Goal: Transaction & Acquisition: Book appointment/travel/reservation

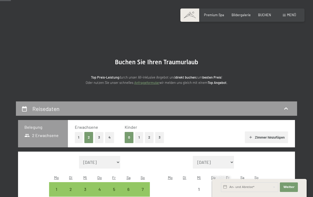
scroll to position [63, 0]
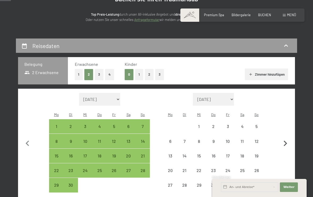
select select "[DATE]"
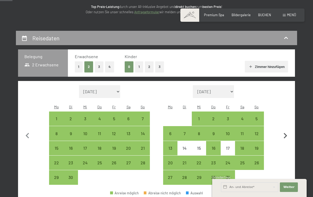
scroll to position [72, 0]
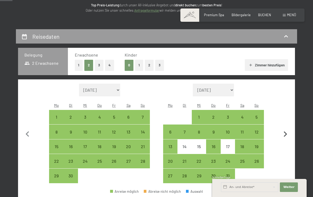
click at [285, 131] on icon "button" at bounding box center [285, 134] width 3 height 6
select select "[DATE]"
select select "2025-11-01"
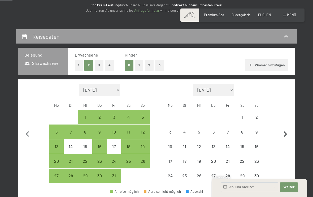
select select "2025-10-01"
select select "2025-11-01"
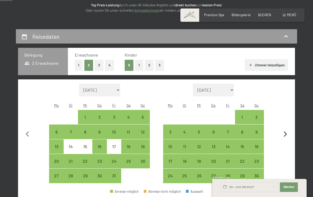
click at [285, 131] on icon "button" at bounding box center [285, 134] width 3 height 6
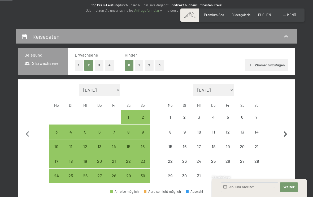
select select "2025-11-01"
select select "2025-12-01"
click at [285, 131] on icon "button" at bounding box center [285, 134] width 3 height 6
select select "2025-12-01"
select select "2026-01-01"
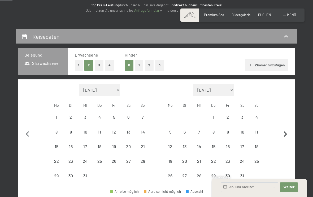
select select "2025-12-01"
select select "2026-01-01"
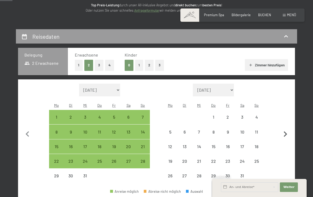
click at [285, 131] on icon "button" at bounding box center [285, 134] width 3 height 6
select select "2026-01-01"
select select "2026-02-01"
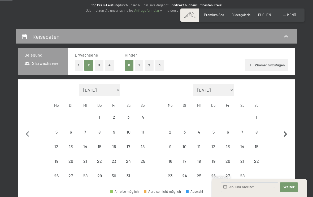
select select "2026-01-01"
select select "2026-02-01"
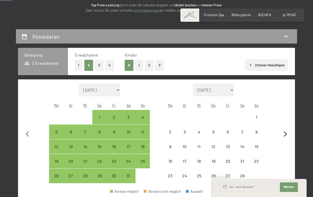
select select "2026-01-01"
select select "2026-02-01"
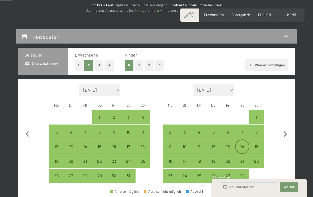
click at [244, 140] on div "14" at bounding box center [241, 146] width 13 height 13
select select "2026-01-01"
select select "2026-02-01"
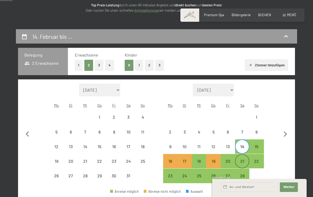
click at [244, 159] on div "21" at bounding box center [241, 165] width 13 height 13
select select "2026-01-01"
select select "2026-02-01"
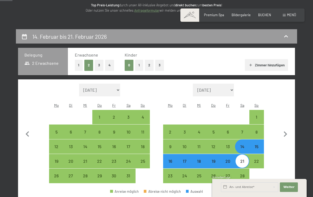
click at [148, 64] on button "2" at bounding box center [149, 65] width 9 height 11
select select "2026-01-01"
select select "2026-02-01"
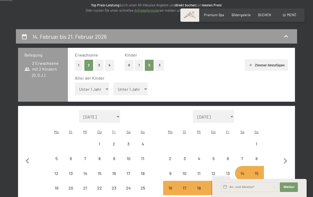
select select "2026-01-01"
select select "2026-02-01"
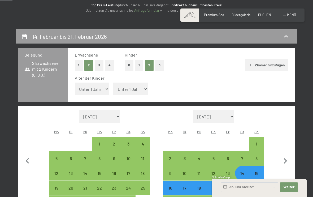
select select "10"
select select "2026-01-01"
select select "2026-02-01"
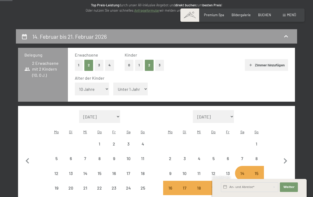
select select "2026-01-01"
select select "2026-02-01"
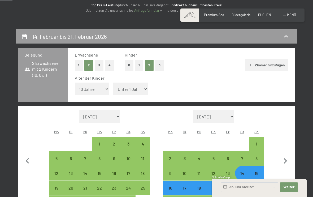
select select "5"
select select "2026-01-01"
select select "2026-02-01"
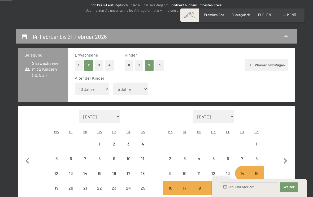
select select "2026-01-01"
select select "2026-02-01"
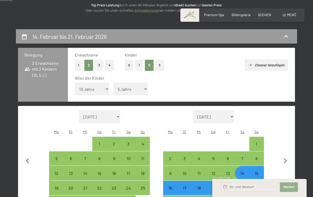
click at [287, 185] on span "Weiter" at bounding box center [288, 187] width 11 height 4
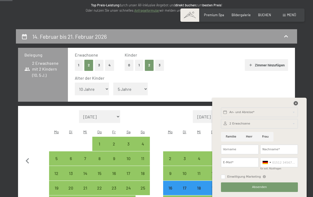
click at [296, 103] on icon at bounding box center [295, 103] width 4 height 4
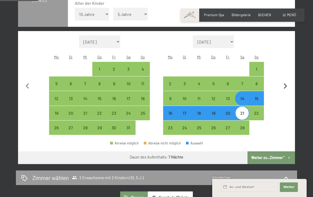
scroll to position [147, 0]
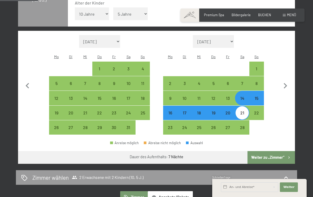
click at [278, 151] on button "Weiter zu „Zimmer“" at bounding box center [270, 157] width 47 height 13
select select "2026-01-01"
select select "2026-02-01"
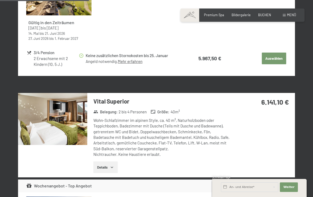
scroll to position [296, 0]
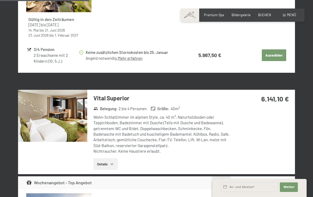
click at [112, 162] on icon "button" at bounding box center [112, 164] width 4 height 4
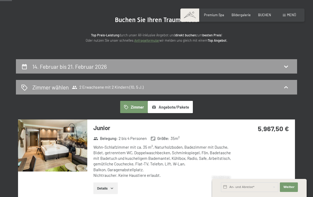
scroll to position [41, 0]
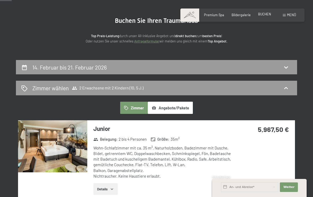
click at [267, 16] on span "BUCHEN" at bounding box center [264, 14] width 13 height 4
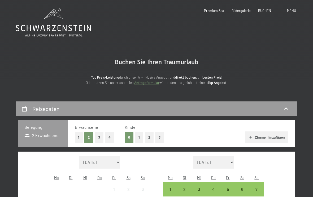
click at [150, 135] on button "2" at bounding box center [149, 137] width 9 height 11
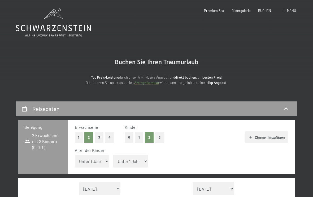
select select "10"
select select "5"
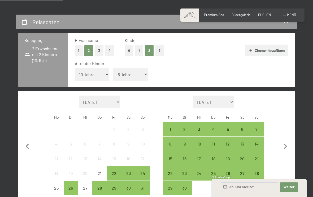
scroll to position [113, 0]
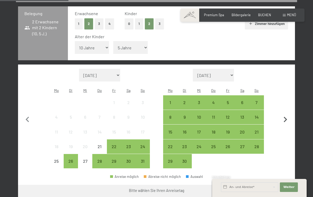
click at [286, 114] on icon "button" at bounding box center [285, 119] width 11 height 11
select select "2025-09-01"
select select "2025-10-01"
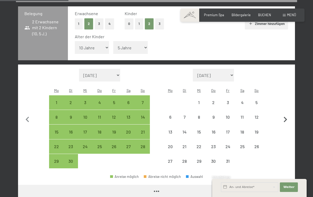
click at [286, 114] on icon "button" at bounding box center [285, 119] width 11 height 11
select select "2025-10-01"
select select "2025-11-01"
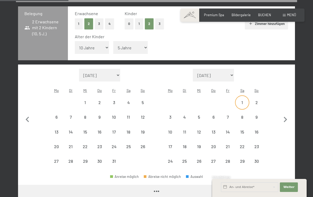
select select "2025-10-01"
select select "2025-11-01"
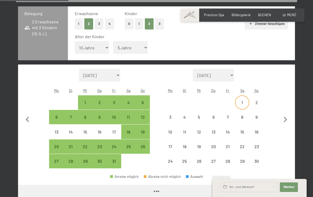
select select "2025-10-01"
select select "2025-11-01"
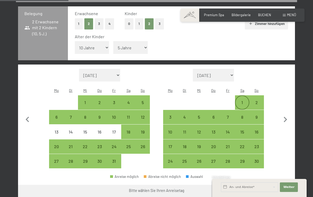
click at [245, 100] on div "1" at bounding box center [241, 106] width 13 height 13
select select "2025-10-01"
select select "2025-11-01"
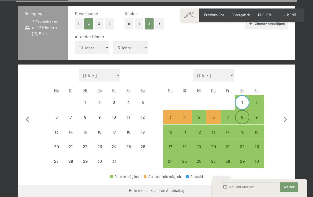
click at [242, 115] on div "8" at bounding box center [241, 121] width 13 height 13
select select "2025-10-01"
select select "2025-11-01"
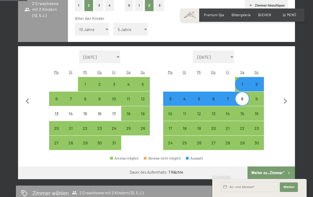
click at [275, 166] on button "Weiter zu „Zimmer“" at bounding box center [270, 172] width 47 height 13
select select "2025-10-01"
select select "2025-11-01"
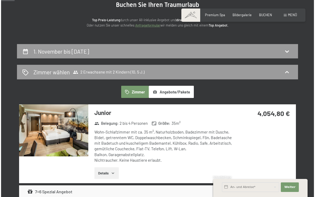
scroll to position [58, 0]
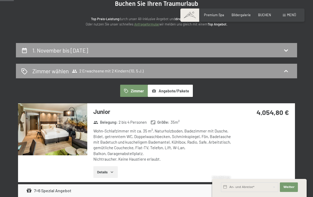
click at [289, 15] on span "Menü" at bounding box center [291, 15] width 9 height 4
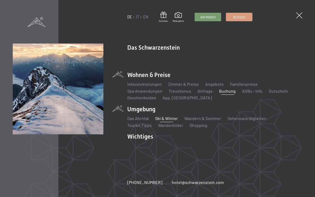
click at [162, 119] on link "Ski & Winter" at bounding box center [166, 118] width 23 height 5
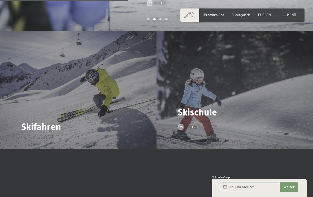
scroll to position [594, 0]
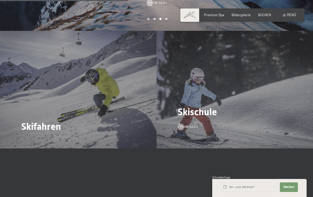
click at [198, 69] on div "Skischule Mehr dazu" at bounding box center [234, 89] width 156 height 117
click at [191, 124] on span "Mehr dazu" at bounding box center [194, 126] width 18 height 5
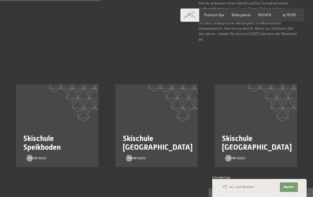
scroll to position [299, 0]
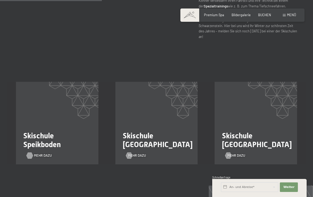
click at [40, 153] on span "Mehr dazu" at bounding box center [43, 155] width 18 height 5
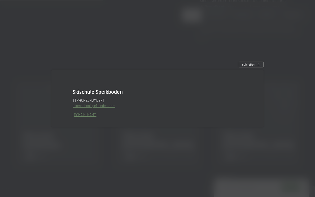
click at [97, 94] on span "Skischule Speikboden" at bounding box center [98, 92] width 50 height 6
click at [262, 63] on div "schließen" at bounding box center [251, 64] width 25 height 6
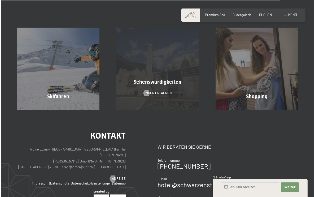
scroll to position [841, 0]
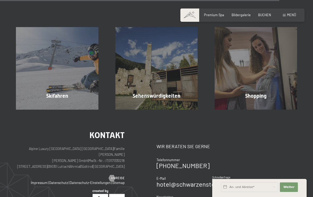
click at [293, 16] on span "Menü" at bounding box center [291, 15] width 9 height 4
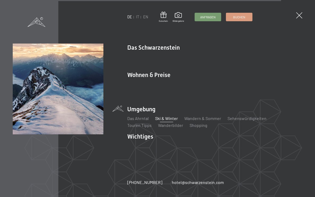
click at [167, 118] on link "Ski & Winter" at bounding box center [166, 118] width 23 height 5
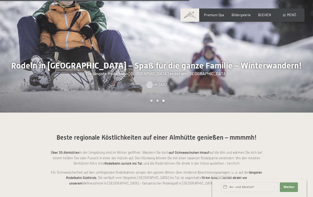
scroll to position [832, 0]
